Goal: Information Seeking & Learning: Learn about a topic

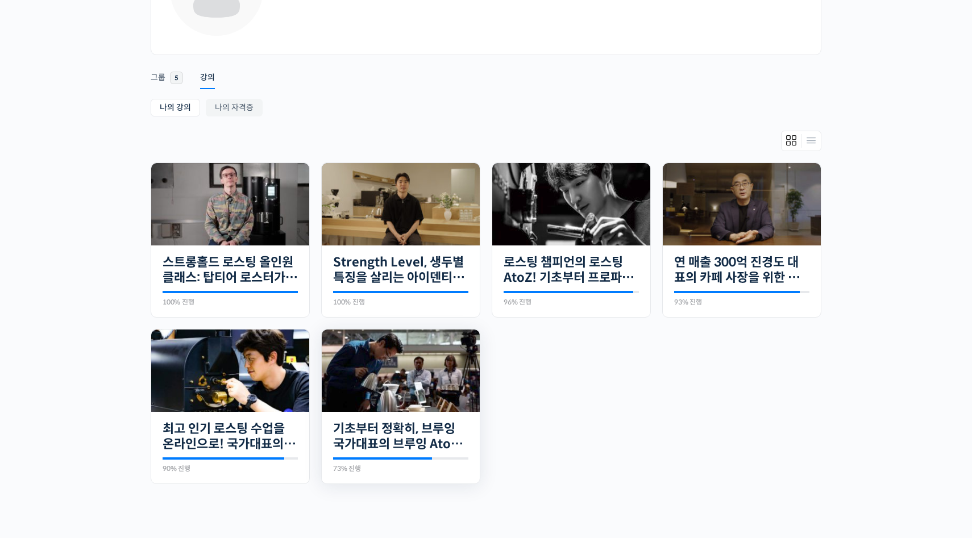
scroll to position [130, 0]
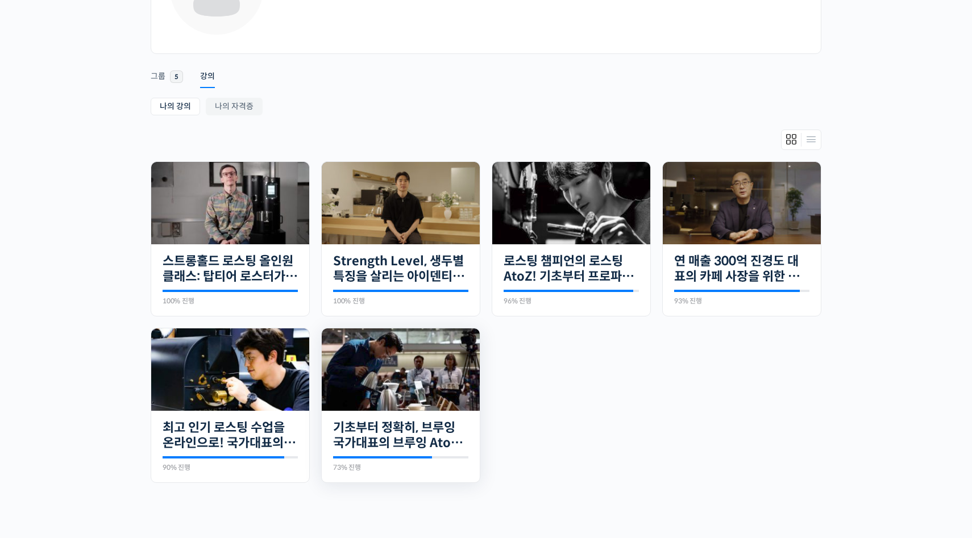
click at [401, 374] on img at bounding box center [401, 369] width 158 height 82
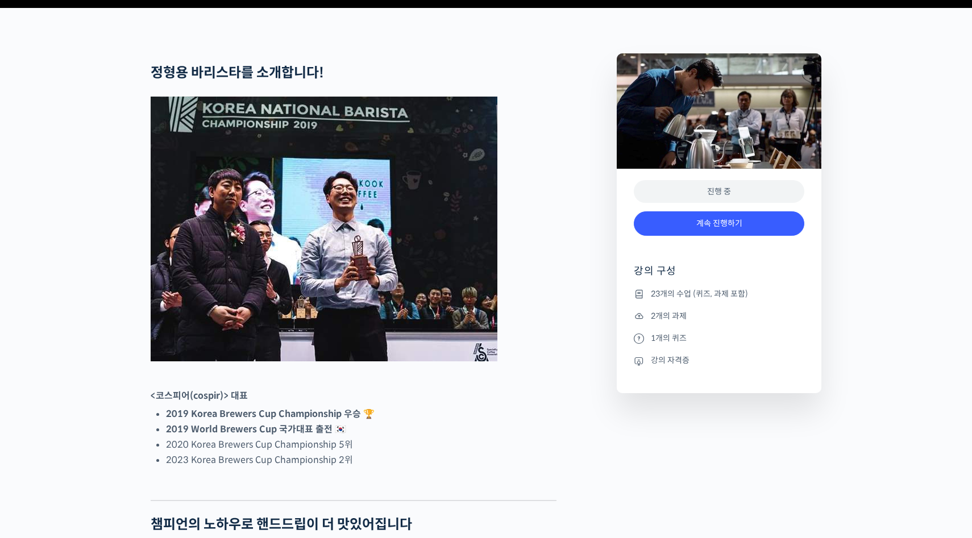
scroll to position [515, 0]
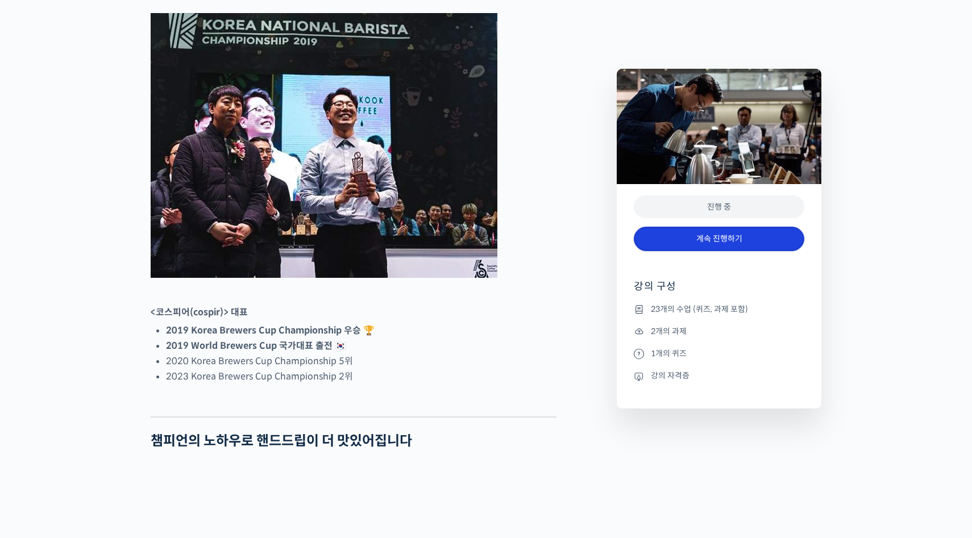
click at [663, 244] on link "계속 진행하기" at bounding box center [719, 239] width 170 height 24
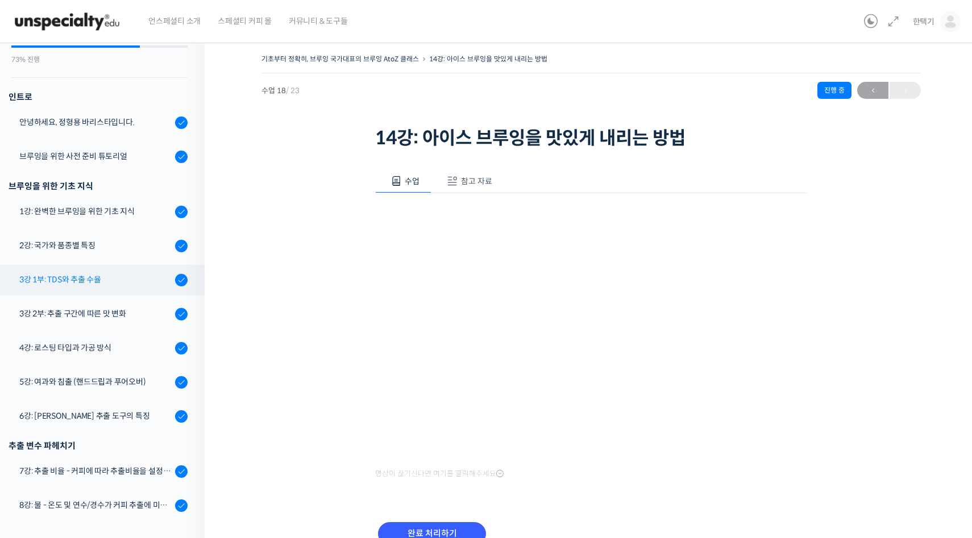
scroll to position [103, 0]
click at [85, 278] on div "3강 1부: TDS와 추출 수율" at bounding box center [95, 278] width 152 height 13
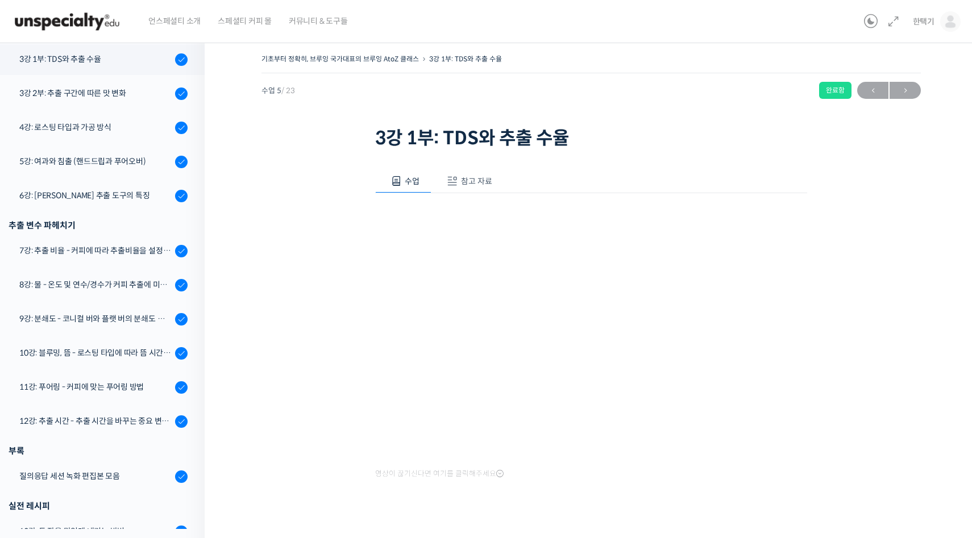
scroll to position [323, 0]
click at [467, 183] on span "참고 자료" at bounding box center [476, 181] width 31 height 10
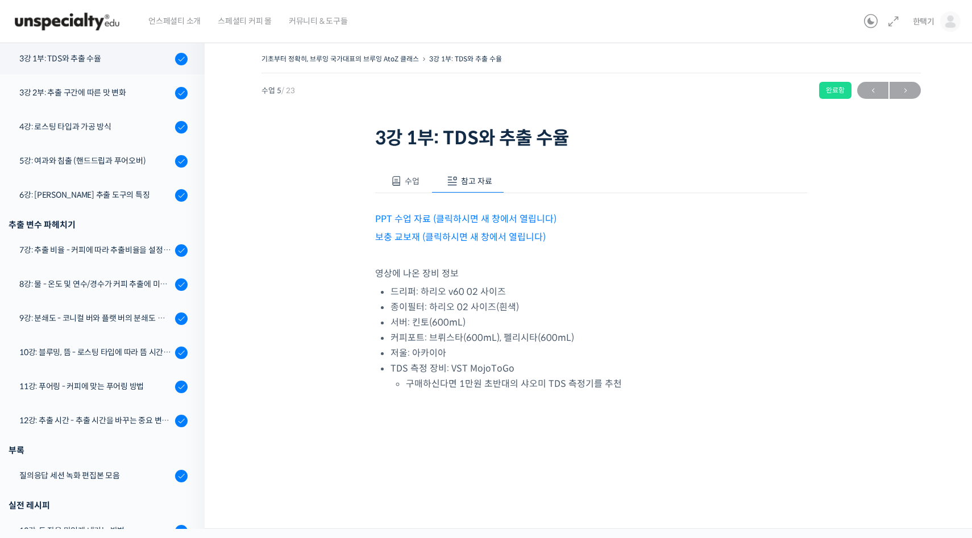
click at [419, 214] on link "PPT 수업 자료 (클릭하시면 새 창에서 열립니다)" at bounding box center [465, 219] width 181 height 12
click at [407, 239] on link "보충 교보재 (클릭하시면 새 창에서 열립니다)" at bounding box center [460, 237] width 170 height 12
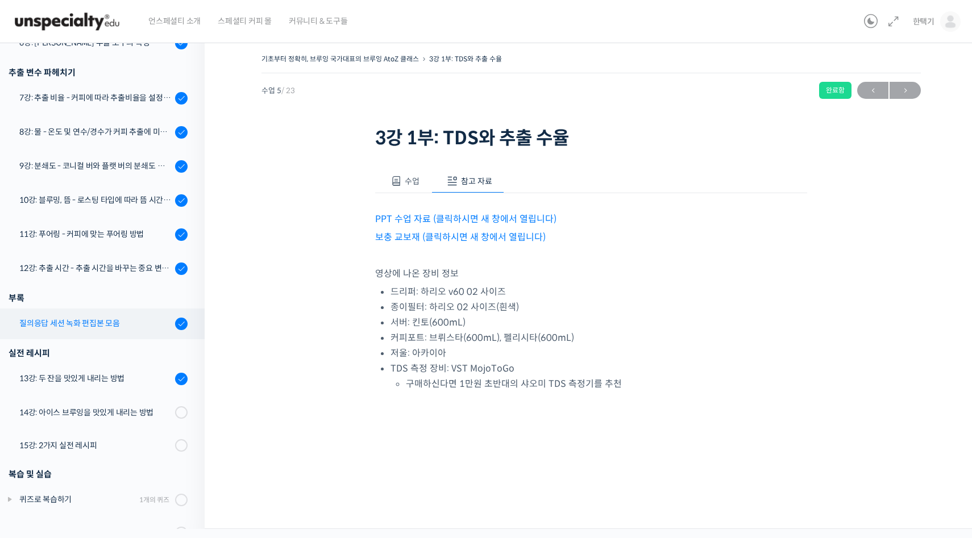
scroll to position [482, 0]
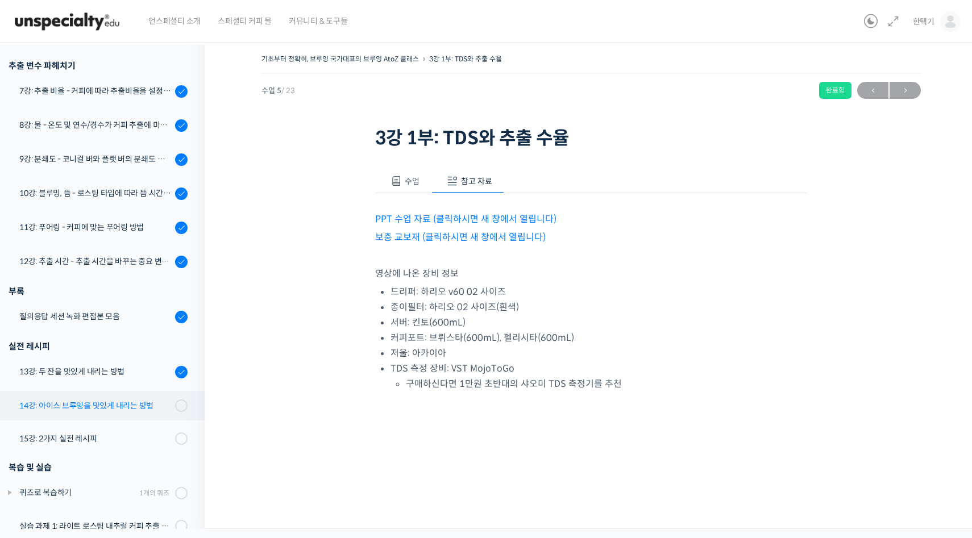
click at [102, 402] on div "14강: 아이스 브루잉을 맛있게 내리는 방법" at bounding box center [95, 405] width 152 height 13
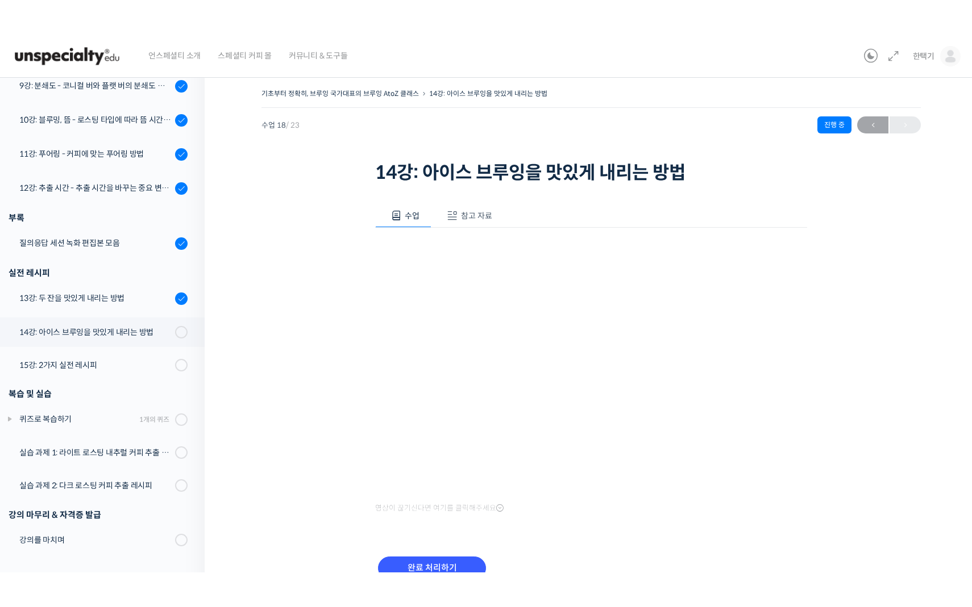
scroll to position [521, 0]
